Goal: Task Accomplishment & Management: Manage account settings

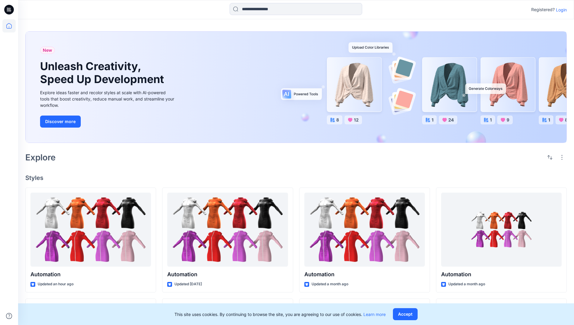
click at [559, 10] on p "Login" at bounding box center [560, 10] width 11 height 6
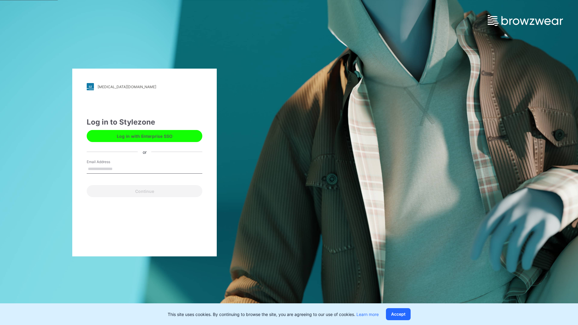
click at [119, 169] on input "Email Address" at bounding box center [145, 169] width 116 height 9
type input "**********"
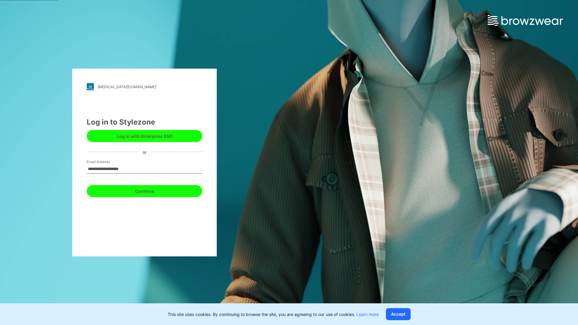
click at [151, 190] on button "Continue" at bounding box center [145, 191] width 116 height 12
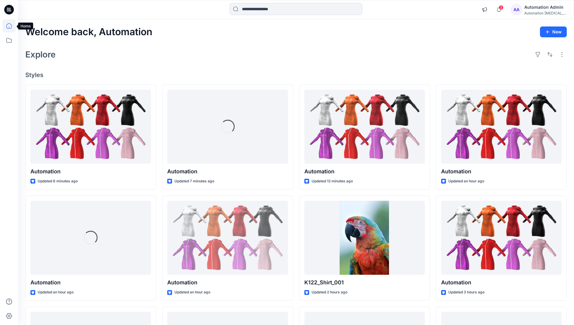
click at [11, 26] on icon at bounding box center [8, 25] width 5 height 5
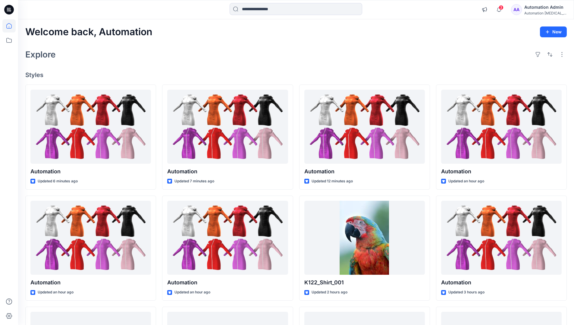
click at [538, 7] on div "Automation Admin" at bounding box center [545, 7] width 42 height 7
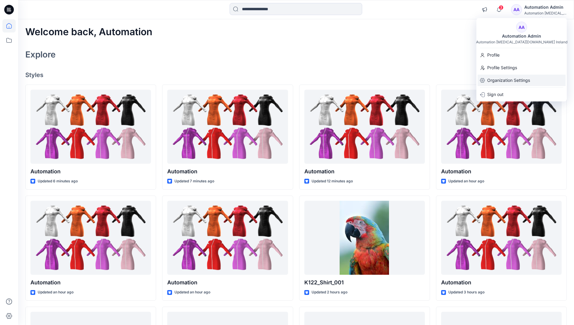
click at [524, 81] on p "Organization Settings" at bounding box center [508, 80] width 43 height 11
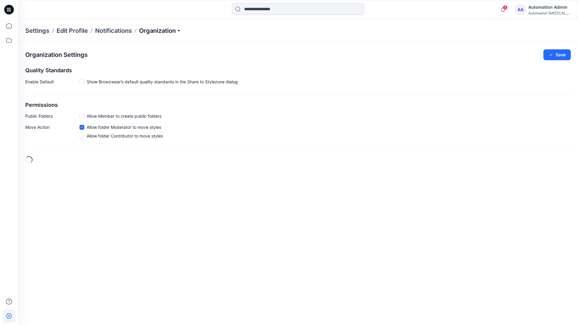
click at [173, 32] on p "Organization" at bounding box center [160, 30] width 42 height 8
click at [160, 103] on link "User Roles" at bounding box center [161, 105] width 88 height 12
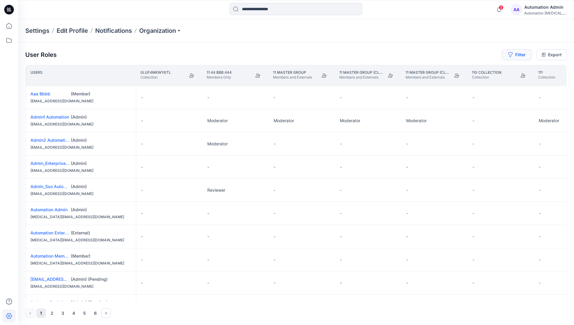
click at [521, 57] on button "Filter" at bounding box center [516, 54] width 30 height 11
type input "*****"
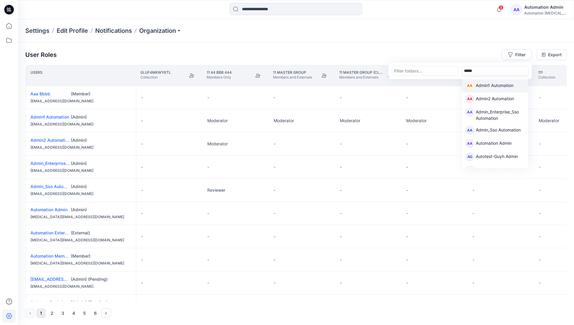
click at [487, 84] on p "Admin1 Automation" at bounding box center [494, 86] width 38 height 8
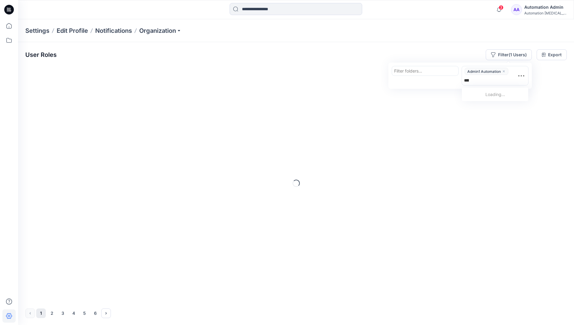
type input "******"
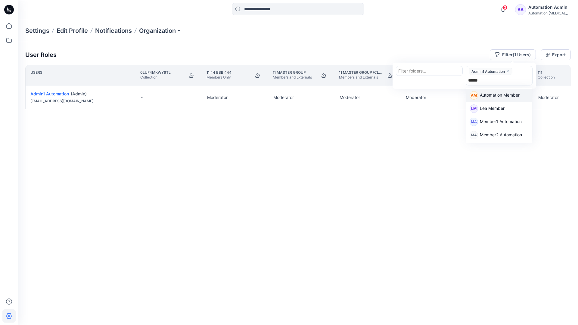
click at [503, 94] on p "Automation Member" at bounding box center [500, 96] width 40 height 8
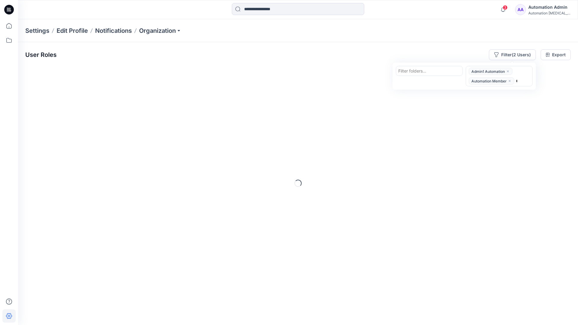
type input "********"
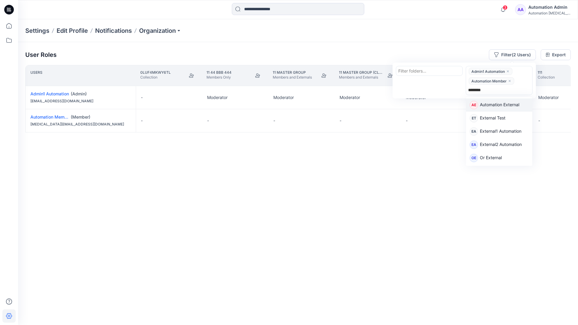
click at [509, 107] on p "Automation External" at bounding box center [499, 105] width 39 height 8
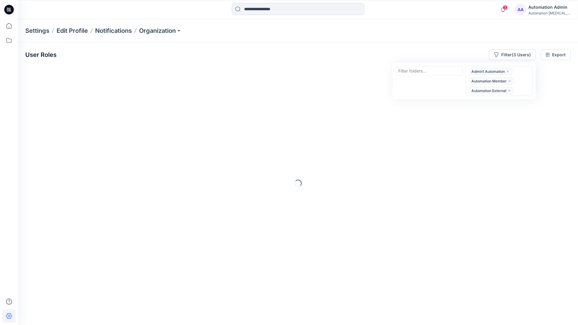
click at [413, 51] on div "User Roles Filter (3 Users) Filter folders... option Automation External, selec…" at bounding box center [298, 54] width 546 height 11
click at [506, 54] on button "Filter (3 Users)" at bounding box center [512, 54] width 47 height 11
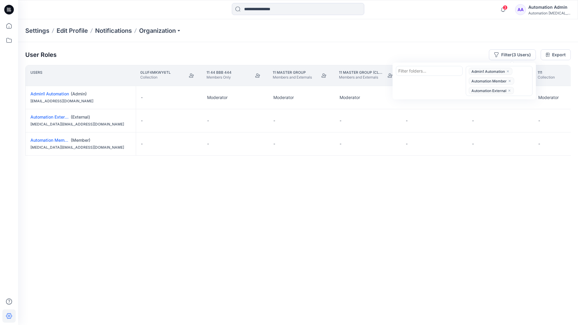
click at [417, 70] on div at bounding box center [429, 71] width 62 height 8
type input "******"
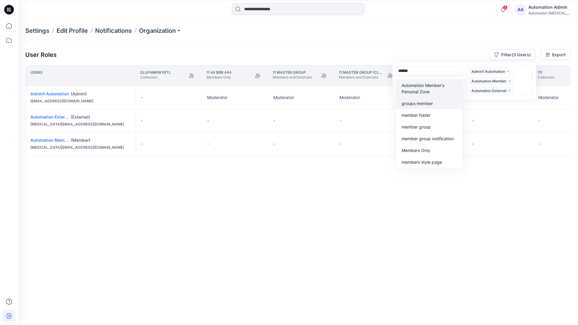
click at [428, 100] on div "groups member" at bounding box center [429, 103] width 59 height 7
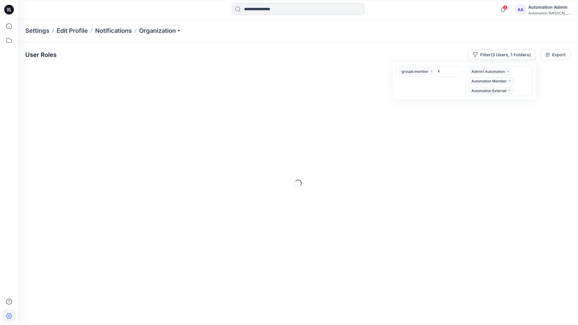
type input "*****"
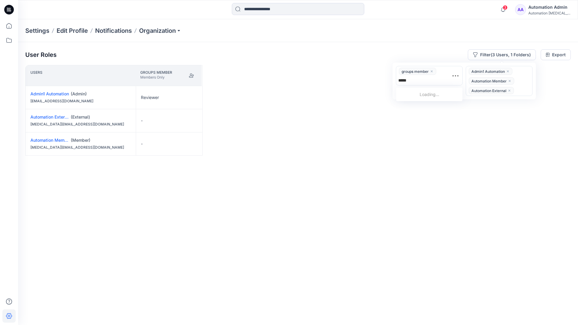
scroll to position [62, 0]
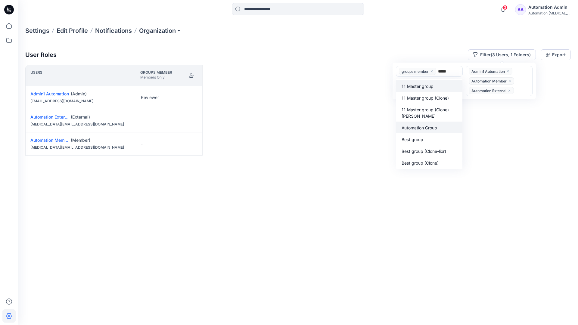
click at [423, 126] on p "Automation Group" at bounding box center [420, 128] width 36 height 6
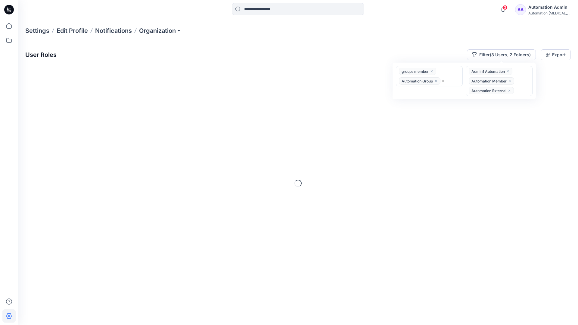
type input "******"
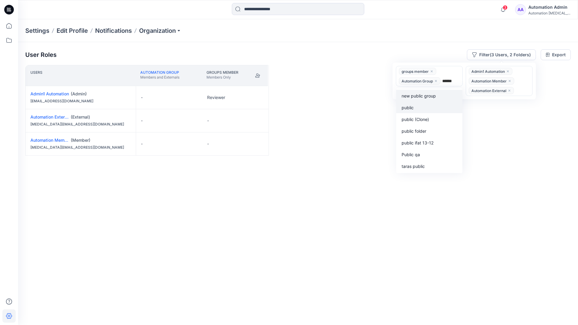
click at [418, 106] on div "public" at bounding box center [429, 107] width 59 height 7
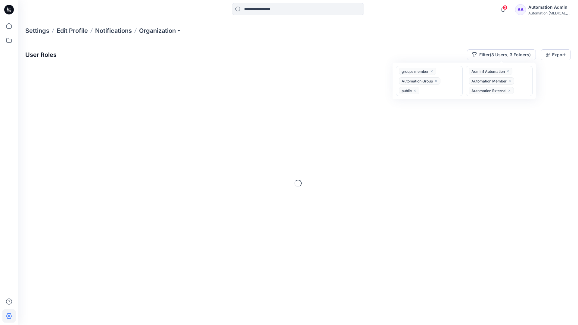
click at [337, 45] on div "User Roles Filter (3 Users, 3 Folders) option public, selected. groups member A…" at bounding box center [298, 175] width 560 height 266
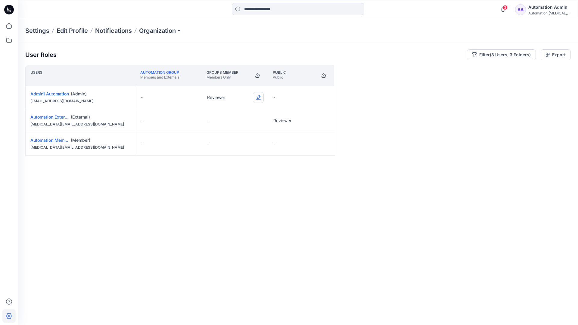
click at [259, 97] on button "Edit Role" at bounding box center [258, 97] width 11 height 11
click at [236, 121] on button "Reviewer" at bounding box center [229, 122] width 65 height 11
click at [324, 120] on button "Edit Role" at bounding box center [324, 120] width 11 height 11
click at [304, 146] on button "Reviewer" at bounding box center [296, 146] width 65 height 11
click at [324, 145] on button "Edit Role" at bounding box center [324, 143] width 11 height 11
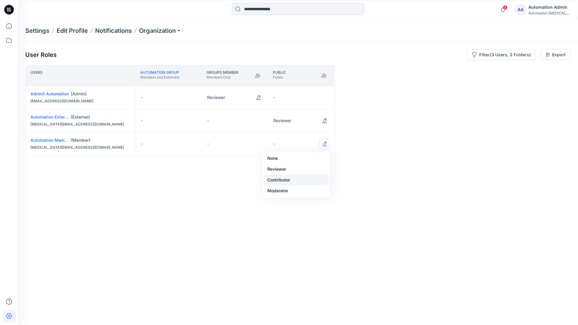
click at [304, 175] on button "Contributor" at bounding box center [296, 180] width 65 height 11
click at [323, 144] on button "Edit Role" at bounding box center [324, 143] width 11 height 11
click at [309, 158] on button "None" at bounding box center [296, 158] width 65 height 11
click at [259, 117] on button "Edit Role" at bounding box center [258, 120] width 11 height 11
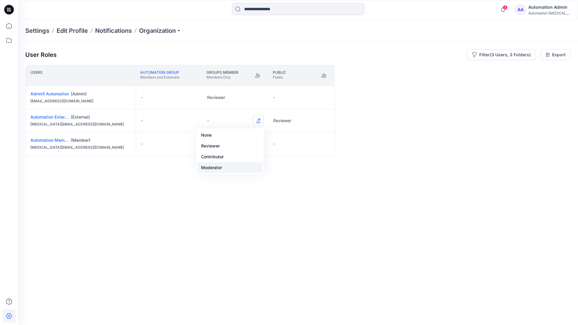
click at [237, 164] on button "Moderator" at bounding box center [229, 167] width 65 height 11
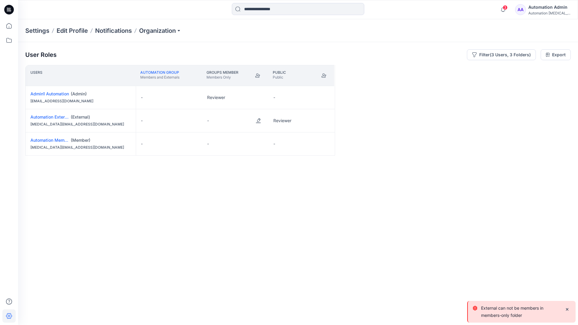
click at [498, 314] on p "External can not be members in members-only folder" at bounding box center [520, 312] width 79 height 14
click at [554, 6] on div "Automation Admin" at bounding box center [549, 7] width 42 height 7
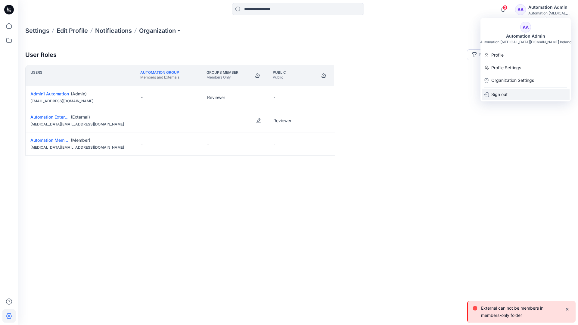
click at [528, 91] on div "Sign out" at bounding box center [526, 94] width 88 height 11
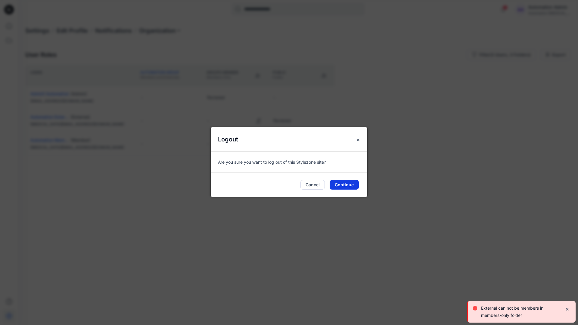
click at [350, 186] on button "Continue" at bounding box center [344, 185] width 29 height 10
